Goal: Navigation & Orientation: Find specific page/section

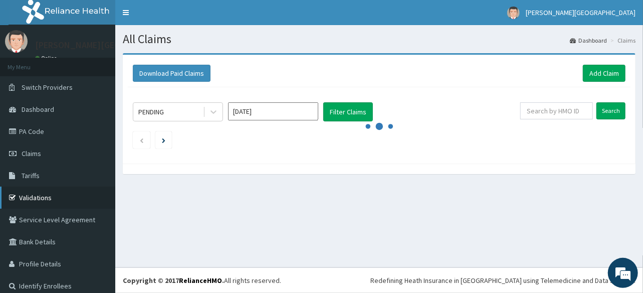
click at [39, 195] on link "Validations" at bounding box center [57, 198] width 115 height 22
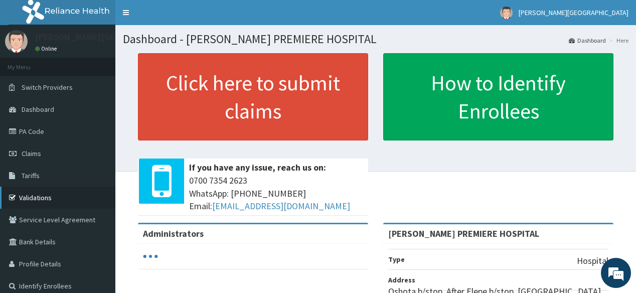
click at [57, 197] on link "Validations" at bounding box center [57, 198] width 115 height 22
